Goal: Check status

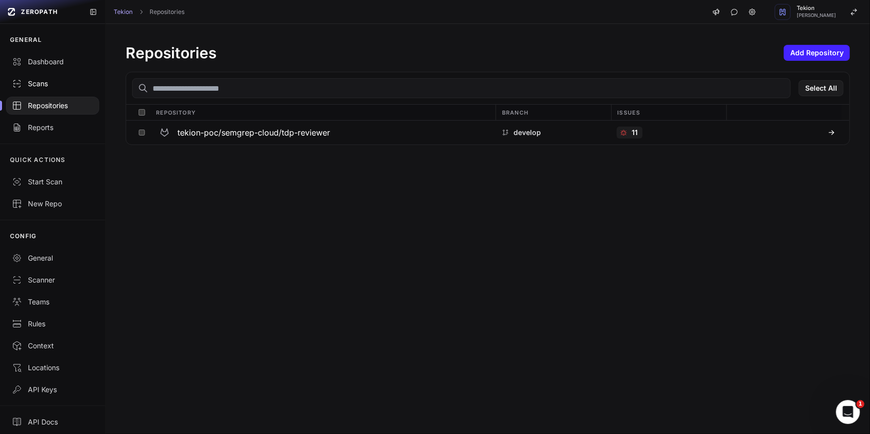
click at [46, 89] on link "Scans" at bounding box center [52, 84] width 105 height 22
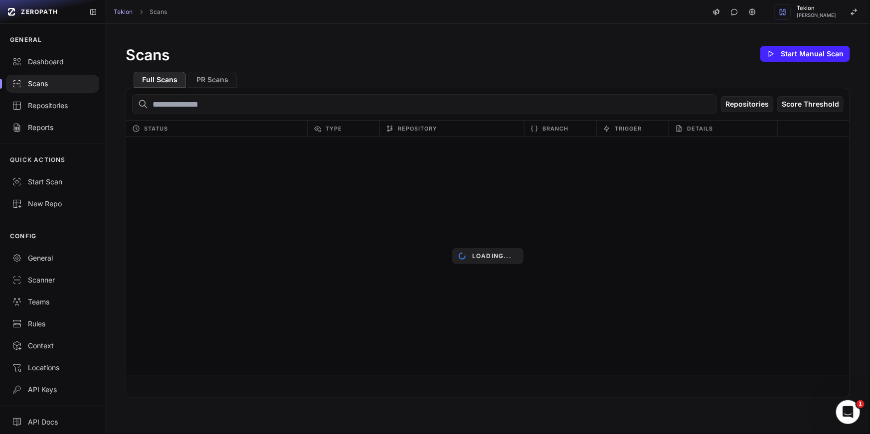
click at [47, 87] on div "Scans" at bounding box center [52, 84] width 81 height 10
click at [510, 27] on div "Scans Start Manual Scan Full Scans PR Scans Repositories Score Threshold Status…" at bounding box center [488, 221] width 764 height 394
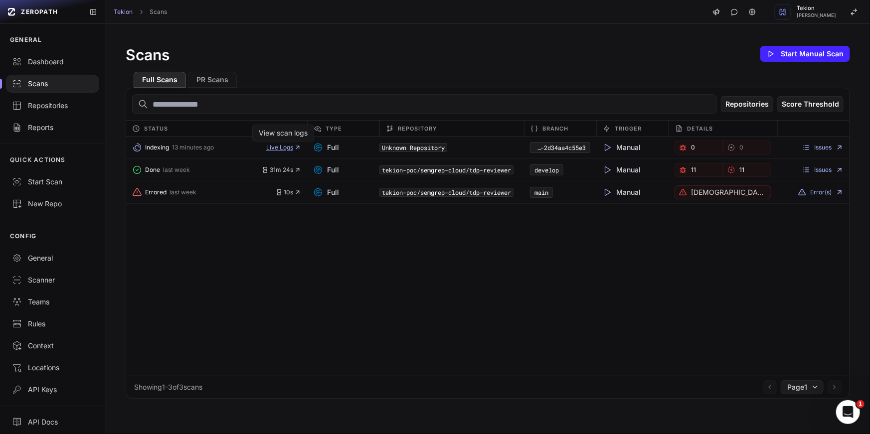
click at [284, 146] on span "Live Logs" at bounding box center [283, 148] width 35 height 8
click at [578, 251] on div "Indexing 13 minutes ago Live Logs Full Unknown Repository ed1ccf72-d9f0-4cad-9c…" at bounding box center [487, 256] width 723 height 239
click at [412, 147] on code "Unknown Repository" at bounding box center [413, 147] width 68 height 9
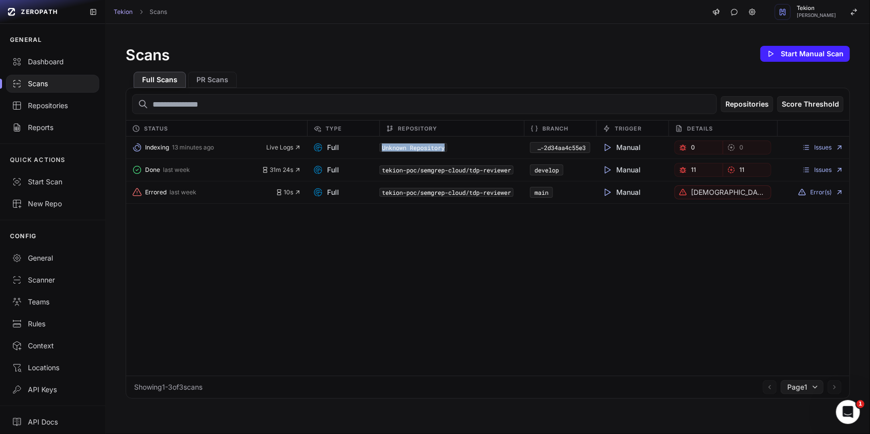
click at [416, 147] on code "Unknown Repository" at bounding box center [413, 147] width 68 height 9
click at [443, 140] on div "Indexing 13 minutes ago Live Logs Full Unknown Repository ed1ccf72-d9f0-4cad-9c…" at bounding box center [487, 148] width 723 height 22
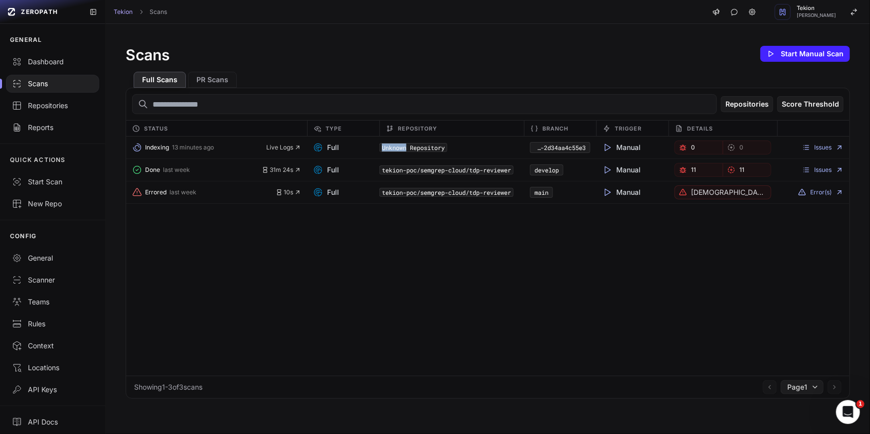
click at [443, 140] on div "Indexing 13 minutes ago Live Logs Full Unknown Repository ed1ccf72-d9f0-4cad-9c…" at bounding box center [487, 148] width 723 height 22
click at [441, 292] on div "Indexing 13 minutes ago Live Logs Full Unknown Repository ed1ccf72-d9f0-4cad-9c…" at bounding box center [487, 256] width 723 height 239
click at [420, 150] on code "Unknown Repository" at bounding box center [413, 147] width 68 height 9
click at [561, 148] on code "ed1ccf72-d9f0-4cad-9c09-2d34aa4c55e3" at bounding box center [560, 147] width 60 height 11
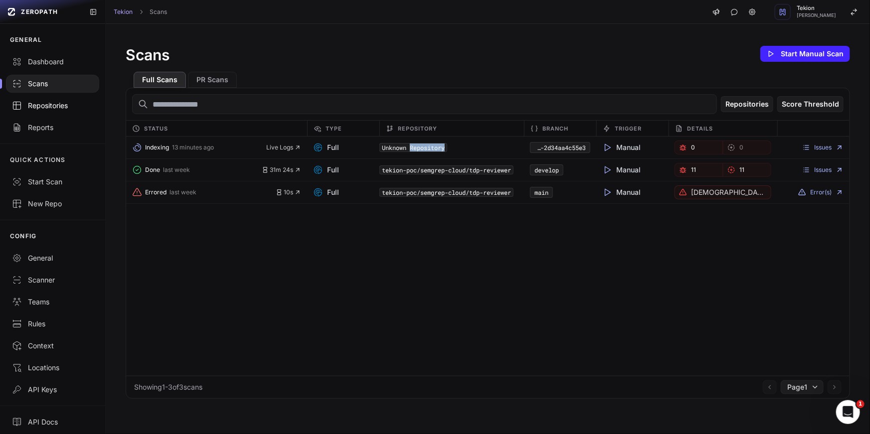
click at [40, 113] on link "Repositories" at bounding box center [52, 106] width 105 height 22
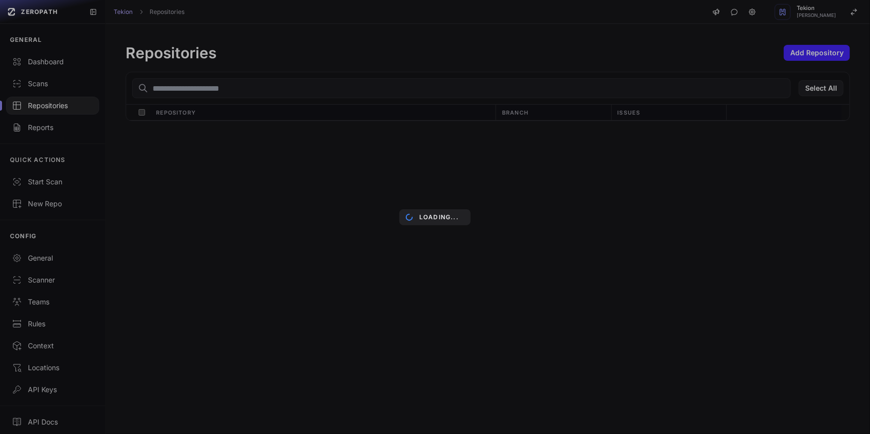
click at [341, 205] on div "Loading..." at bounding box center [435, 217] width 870 height 434
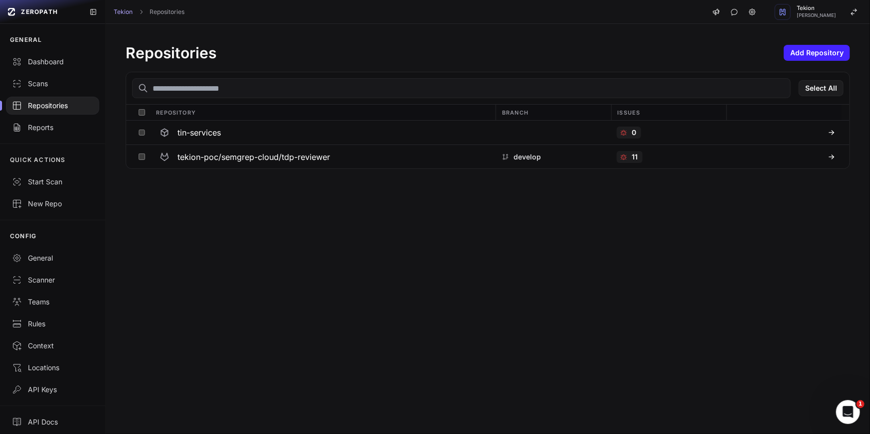
click at [300, 213] on div "Repositories Add Repository Select All Repository Branch Issues tin-services 0 …" at bounding box center [488, 229] width 764 height 410
click at [208, 134] on h3 "tin-services" at bounding box center [198, 133] width 43 height 12
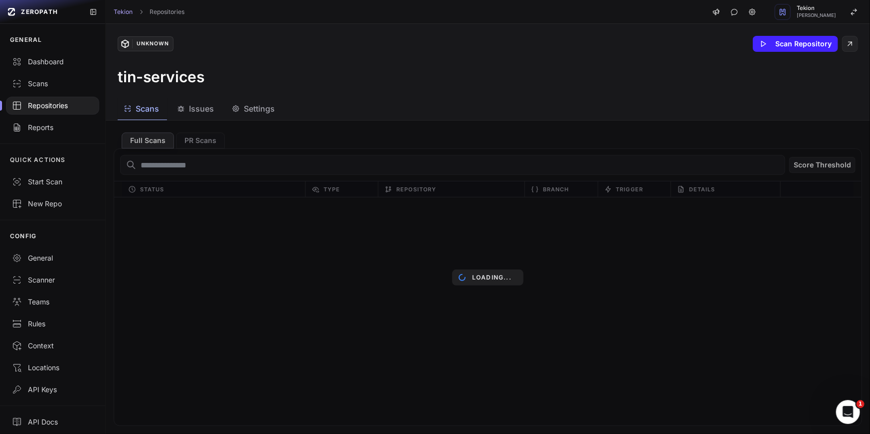
click at [248, 272] on div "Loading..." at bounding box center [488, 277] width 764 height 313
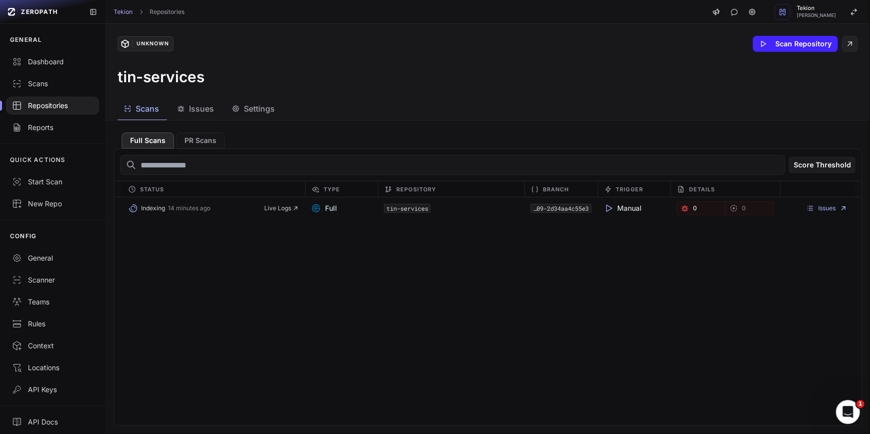
click at [319, 274] on div "Indexing 14 minutes ago Live Logs Full tin-services ed1ccf72-d9f0-4cad-9c09-2d3…" at bounding box center [487, 311] width 747 height 228
